Goal: Go to known website: Go to known website

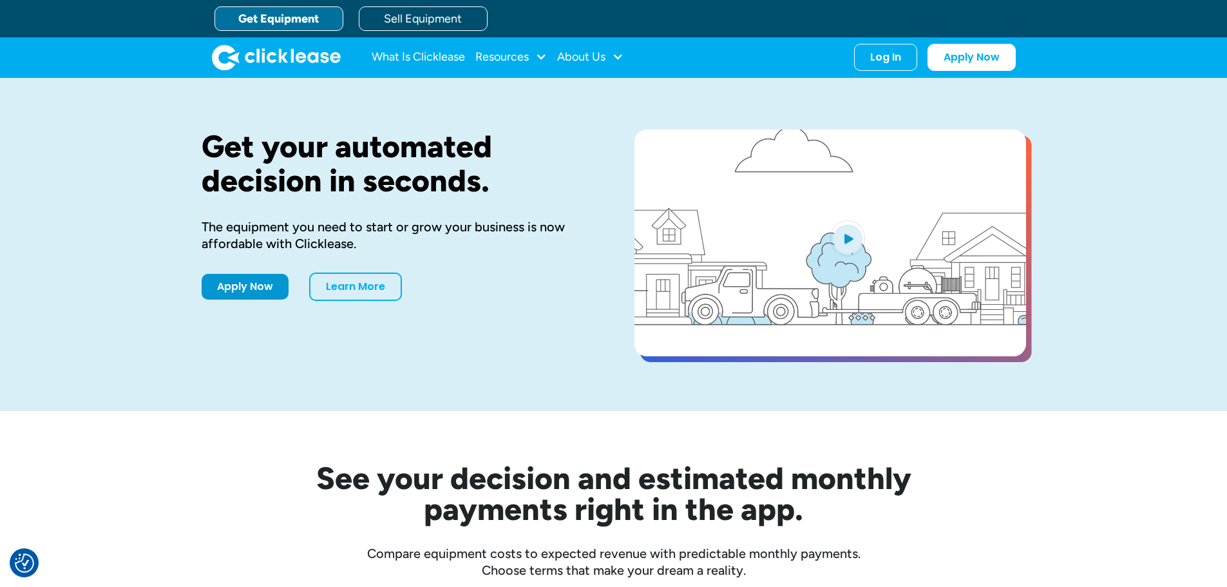
click at [912, 71] on div "What Is Clicklease Resources Blog Case Studies Videos FAQs About Us About Us Ca…" at bounding box center [614, 57] width 804 height 40
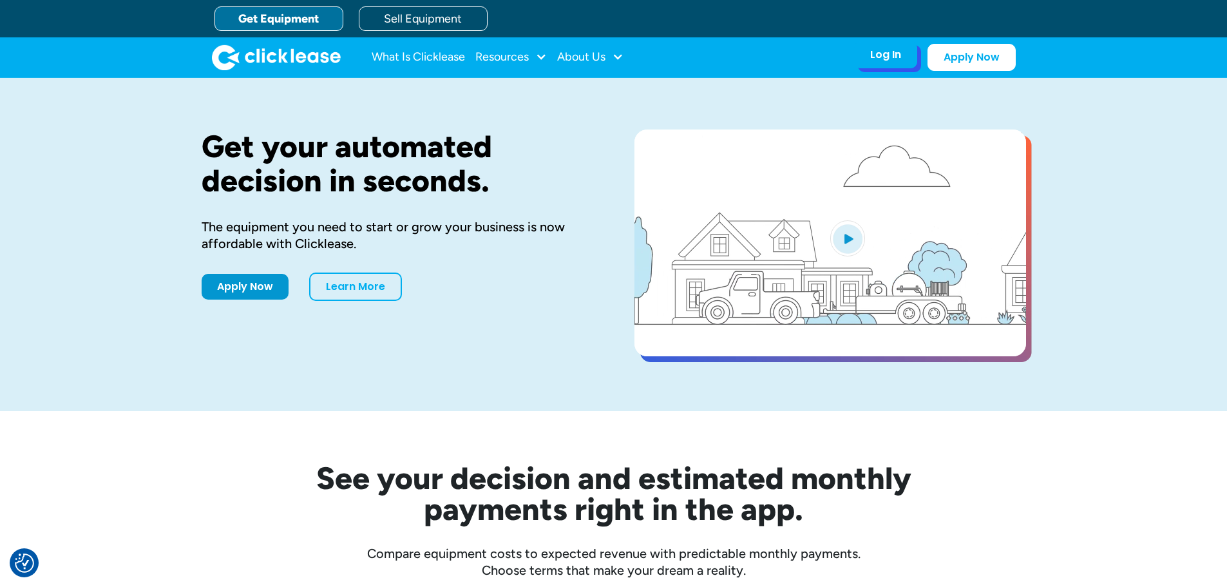
click at [901, 70] on div "Log In Account login I use Clicklease to get my equipment Partner Portal I offe…" at bounding box center [935, 57] width 162 height 27
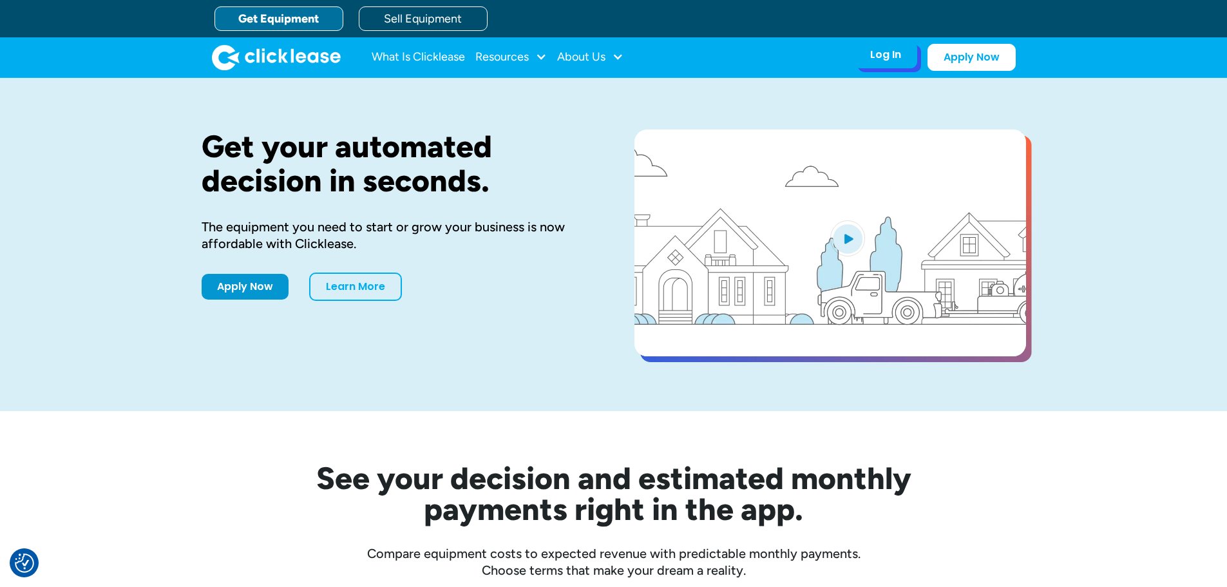
click at [882, 51] on div "Log In" at bounding box center [886, 54] width 31 height 13
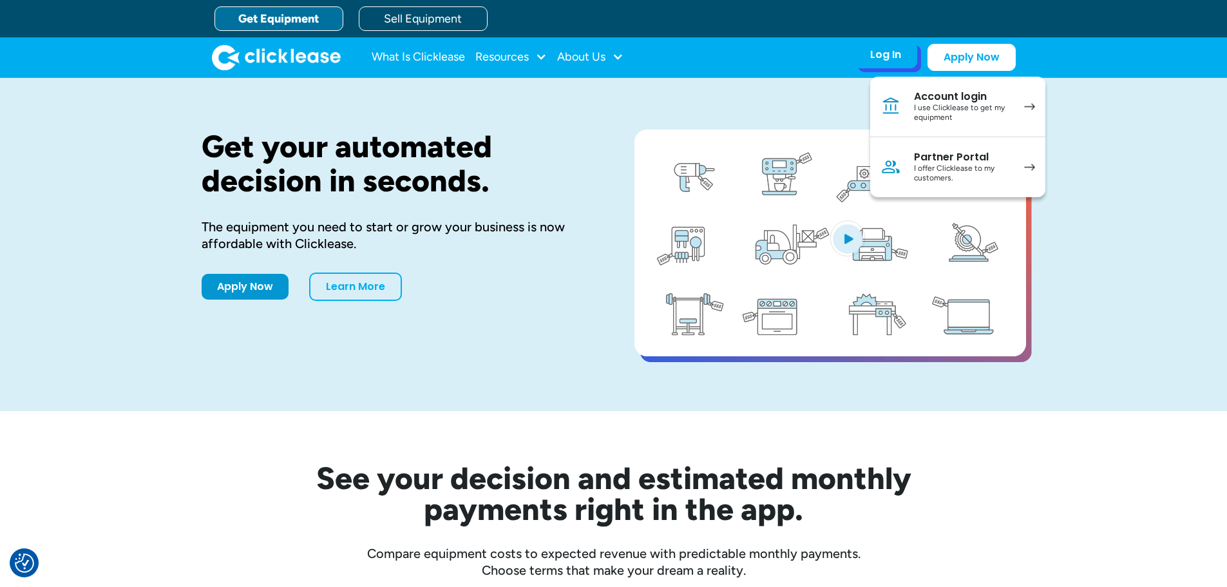
click at [936, 159] on div "Partner Portal" at bounding box center [962, 157] width 97 height 13
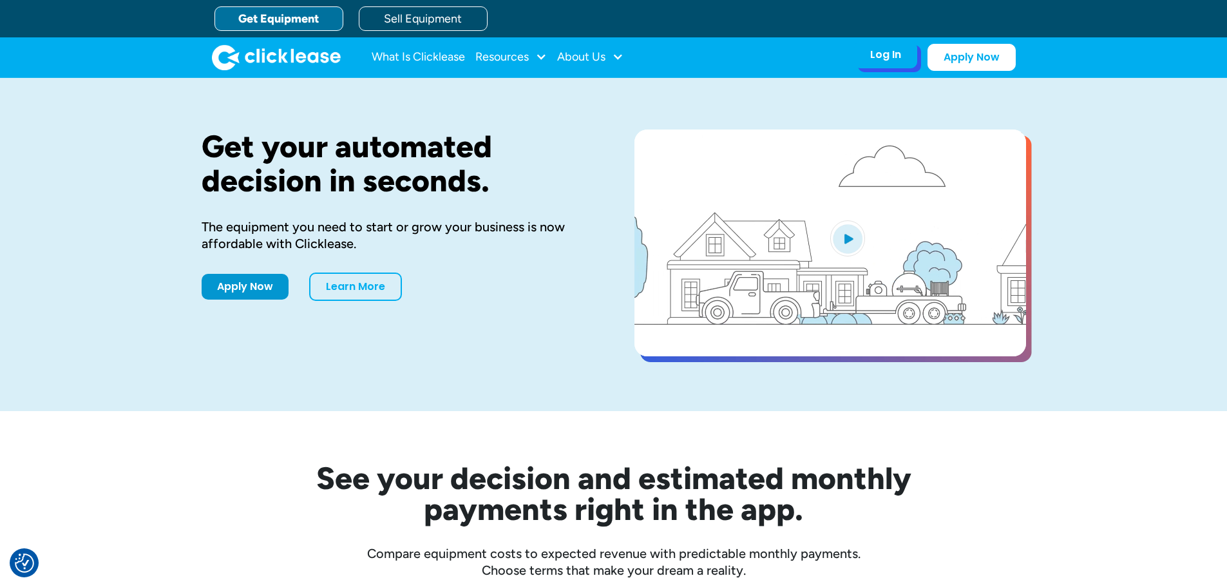
click at [903, 57] on div "Log In Account login I use Clicklease to get my equipment Partner Portal I offe…" at bounding box center [885, 54] width 63 height 27
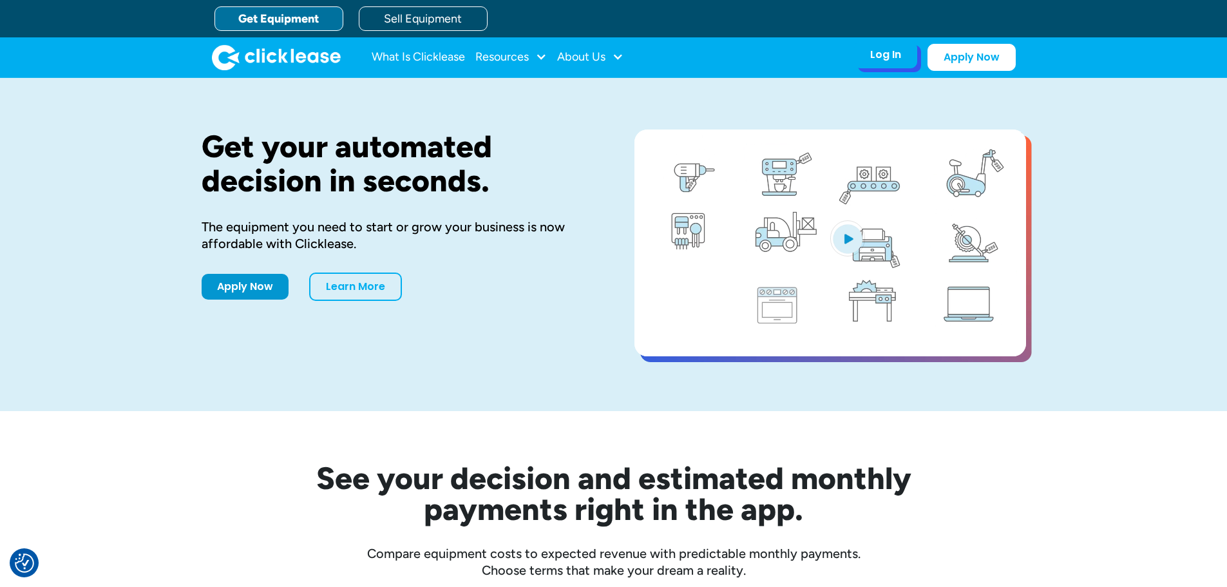
click at [891, 61] on div "Log In" at bounding box center [886, 54] width 31 height 13
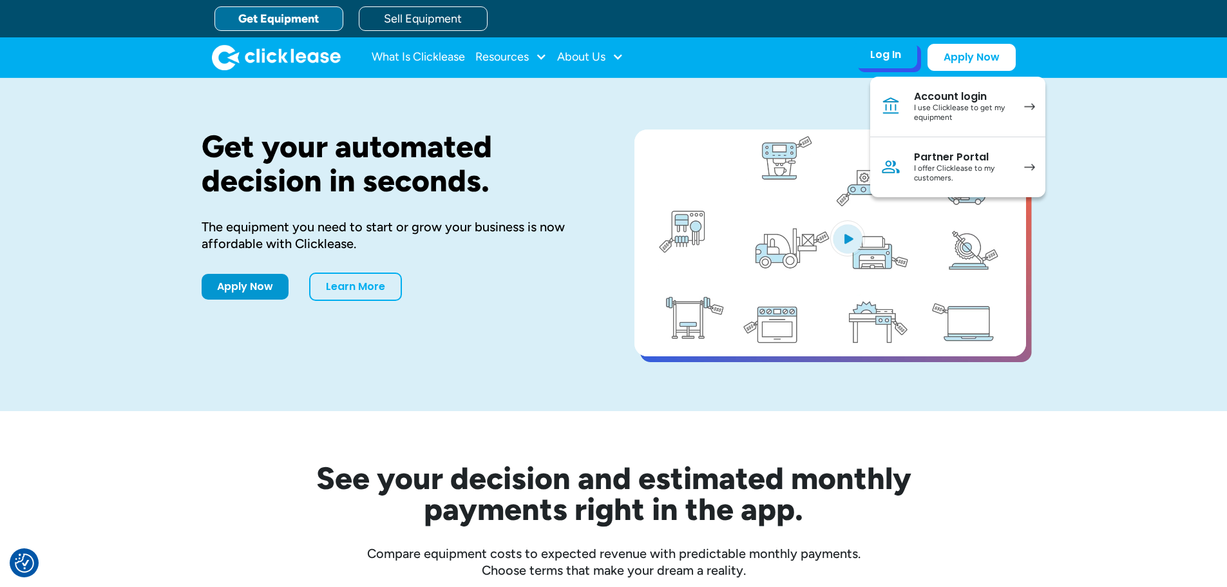
click at [954, 158] on div "Partner Portal" at bounding box center [962, 157] width 97 height 13
